Goal: Information Seeking & Learning: Learn about a topic

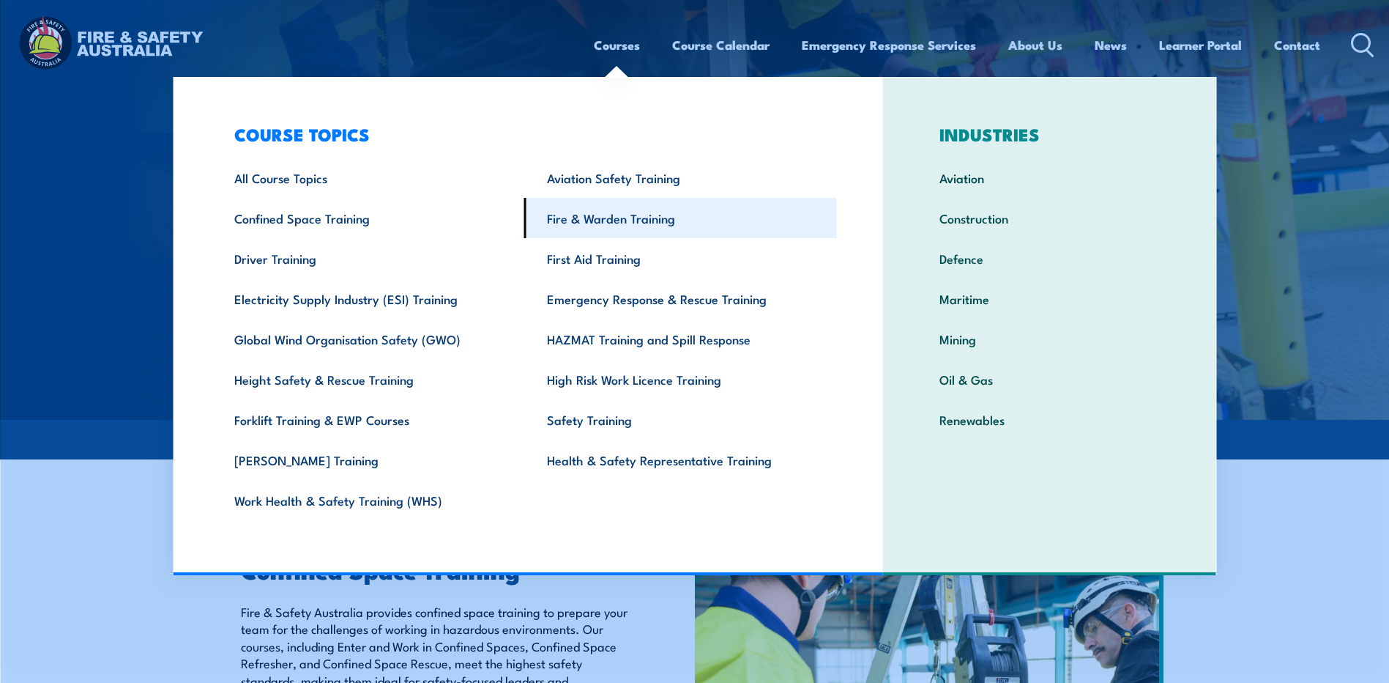
click at [639, 223] on link "Fire & Warden Training" at bounding box center [680, 218] width 313 height 40
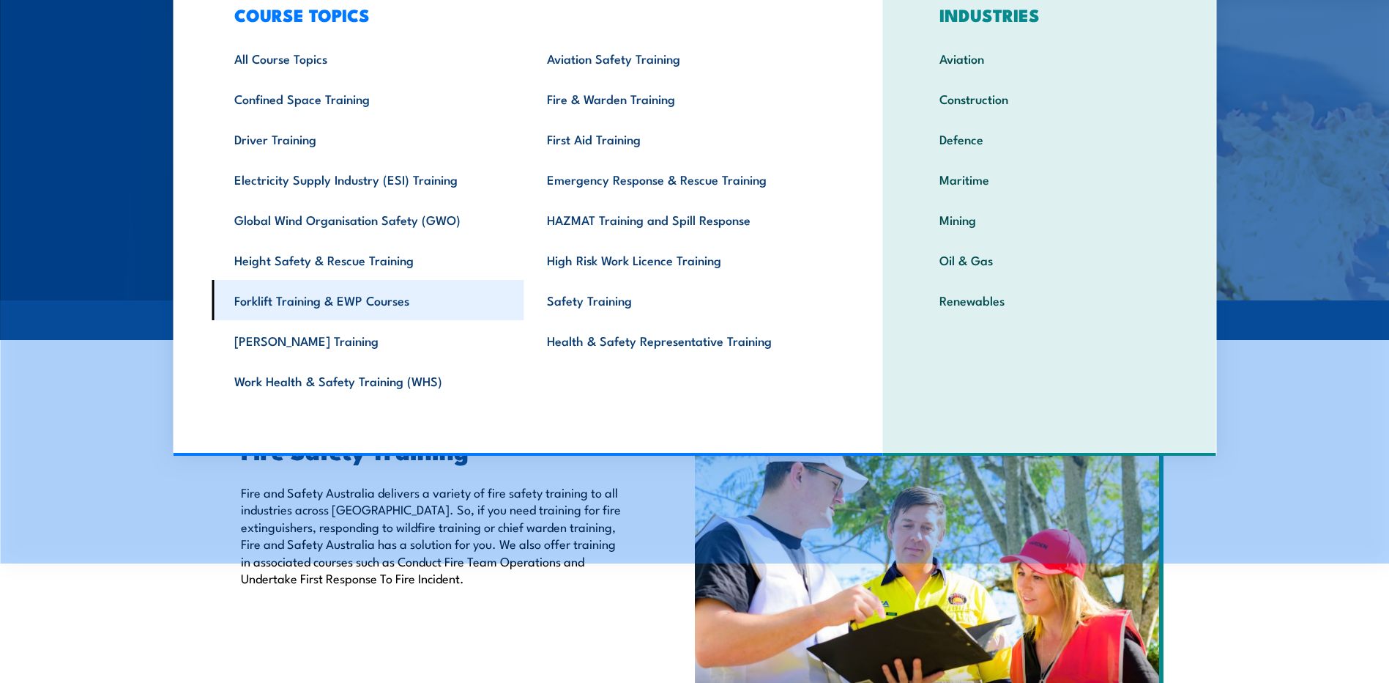
scroll to position [119, 0]
click at [374, 299] on link "Forklift Training & EWP Courses" at bounding box center [368, 300] width 313 height 40
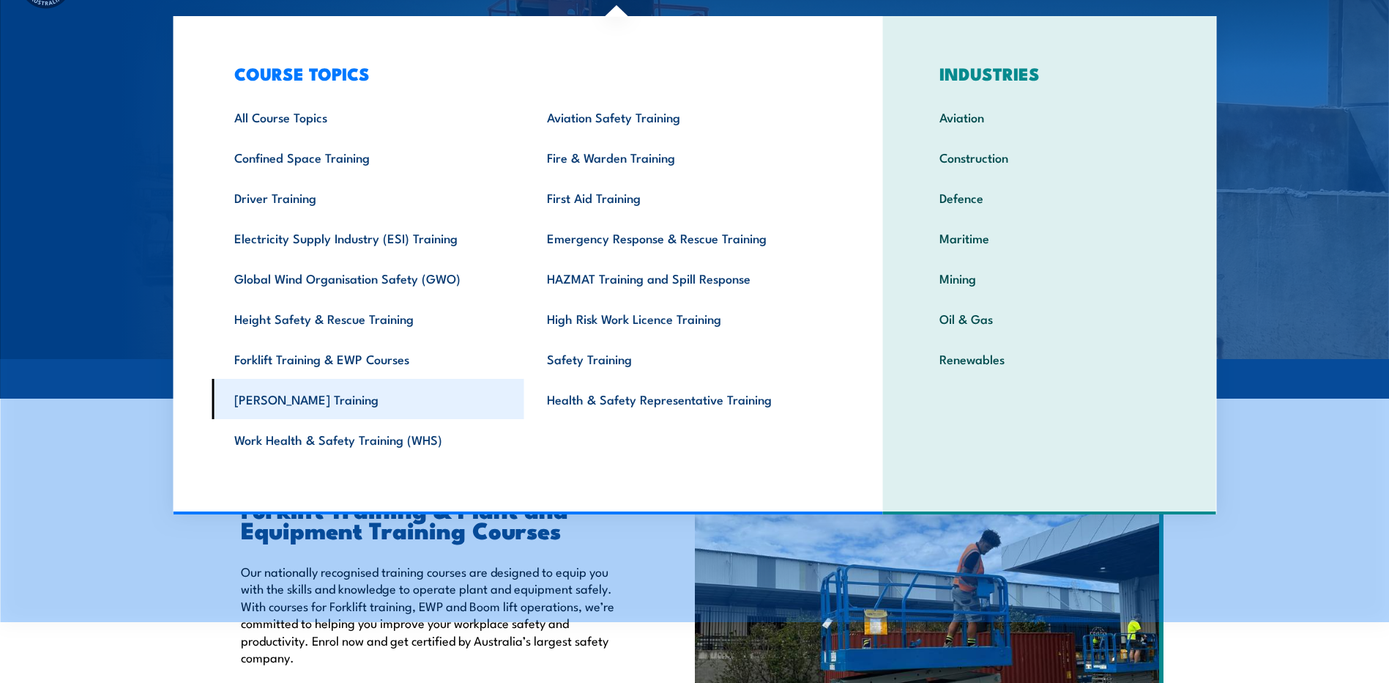
scroll to position [63, 0]
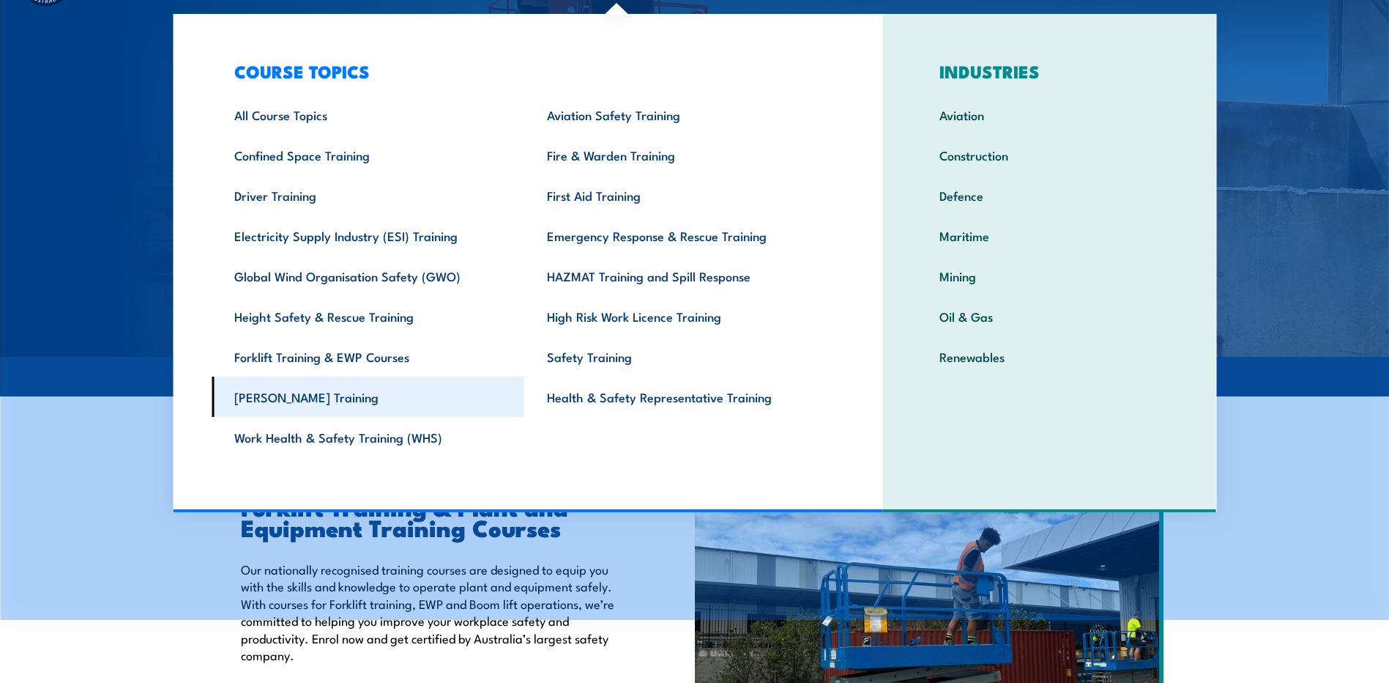
click at [311, 401] on link "[PERSON_NAME] Training" at bounding box center [368, 396] width 313 height 40
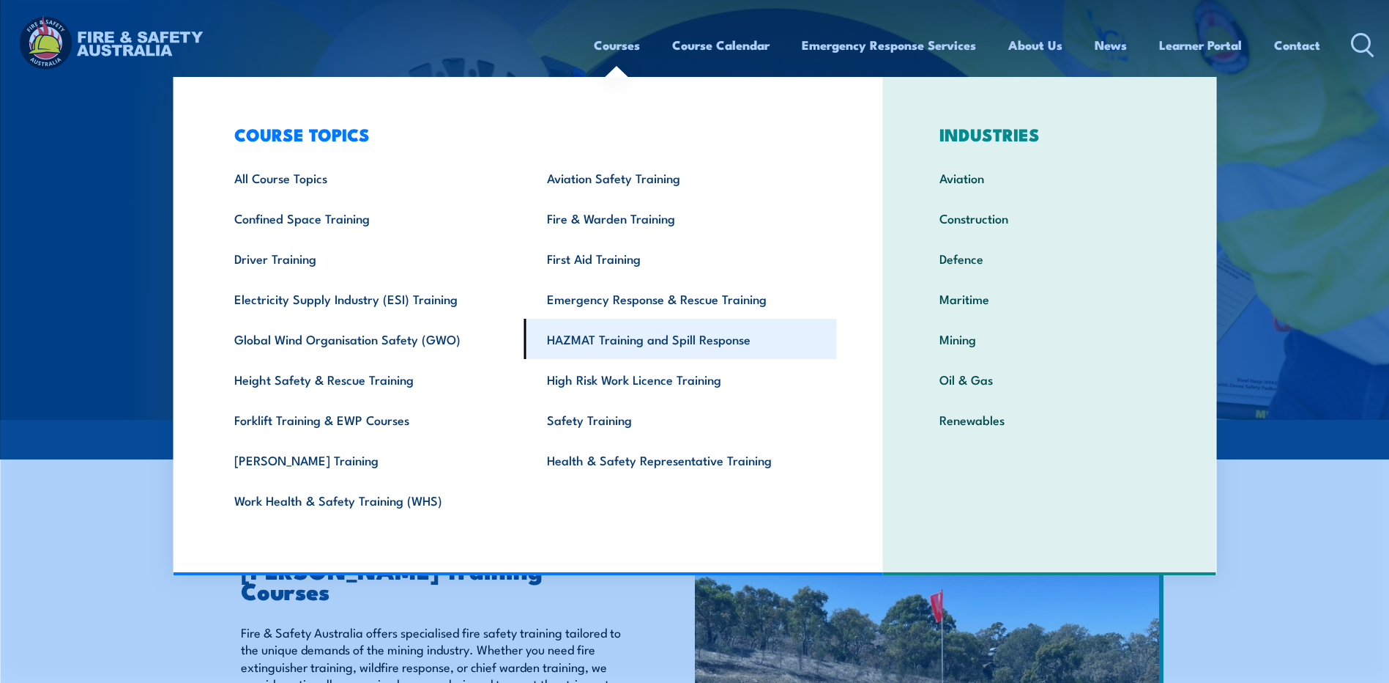
click at [646, 346] on link "HAZMAT Training and Spill Response" at bounding box center [680, 339] width 313 height 40
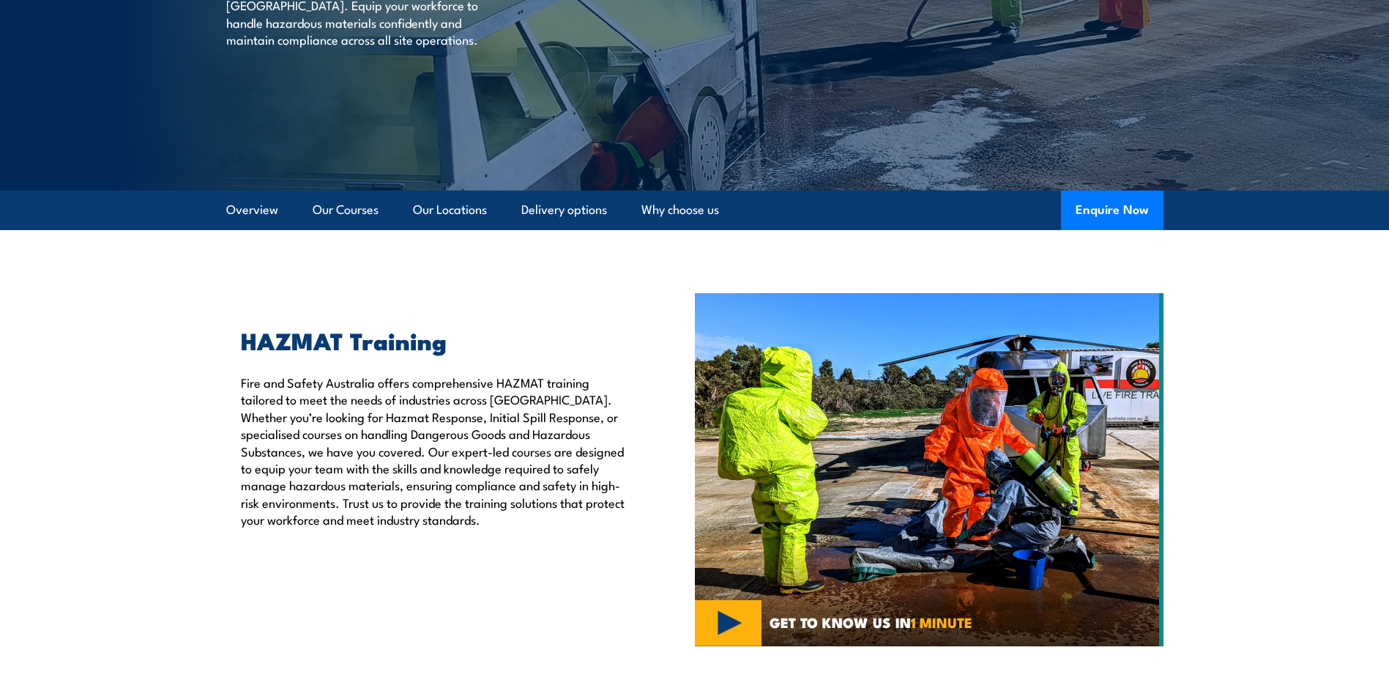
scroll to position [293, 0]
